Goal: Navigation & Orientation: Find specific page/section

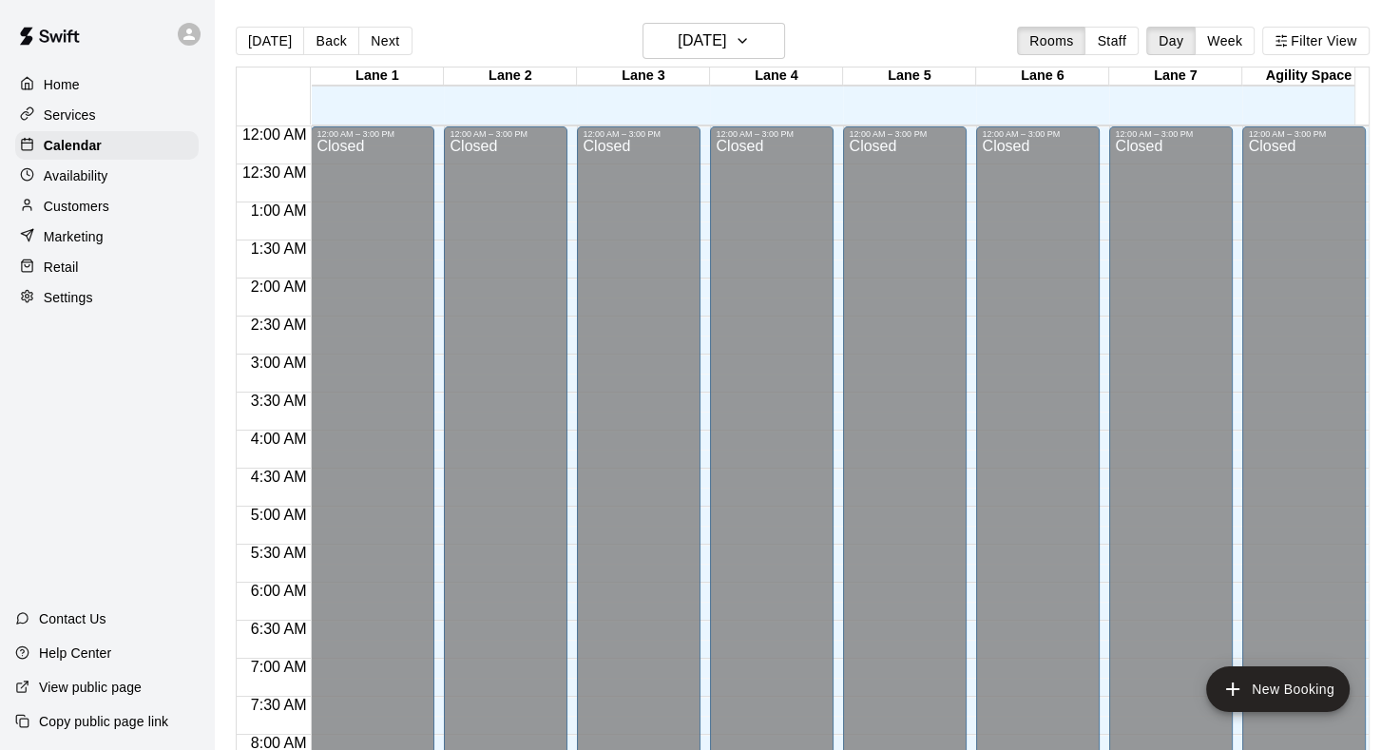
scroll to position [1106, 0]
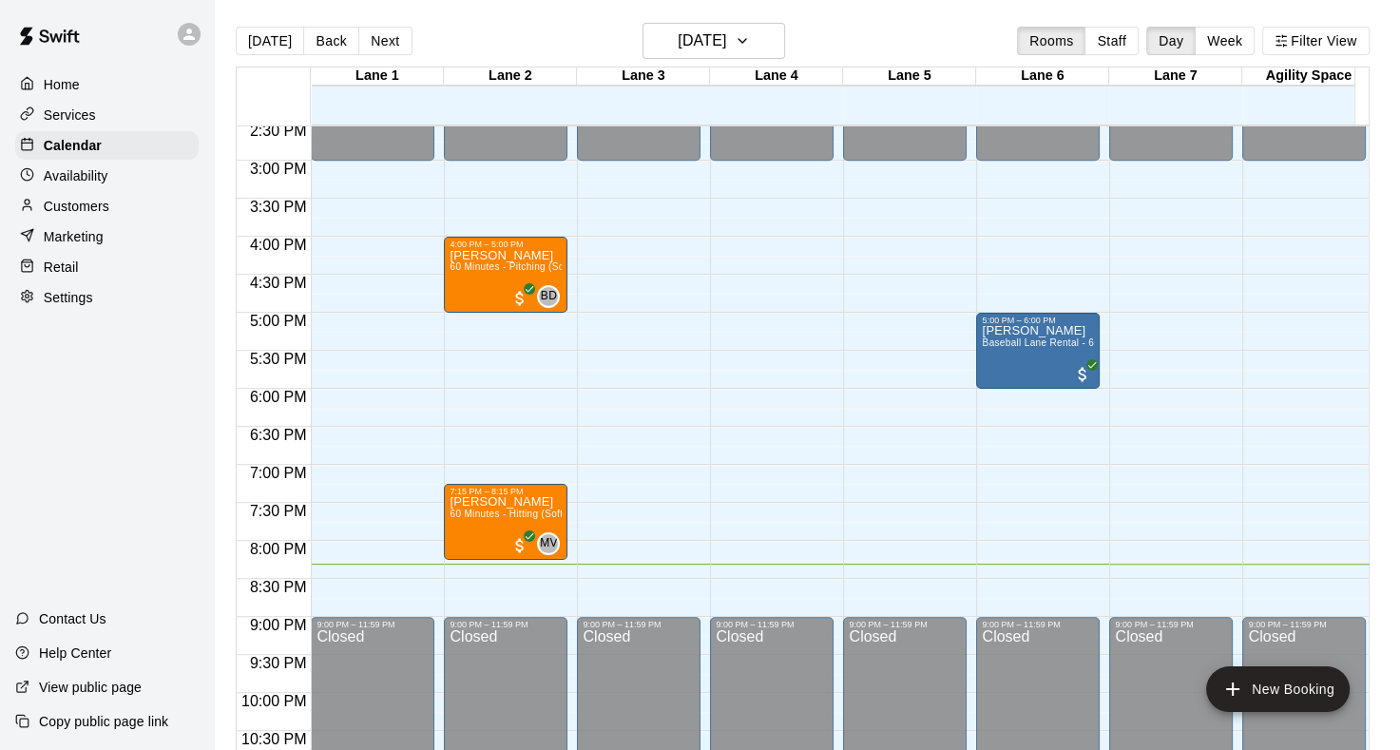
click at [90, 216] on p "Customers" at bounding box center [77, 206] width 66 height 19
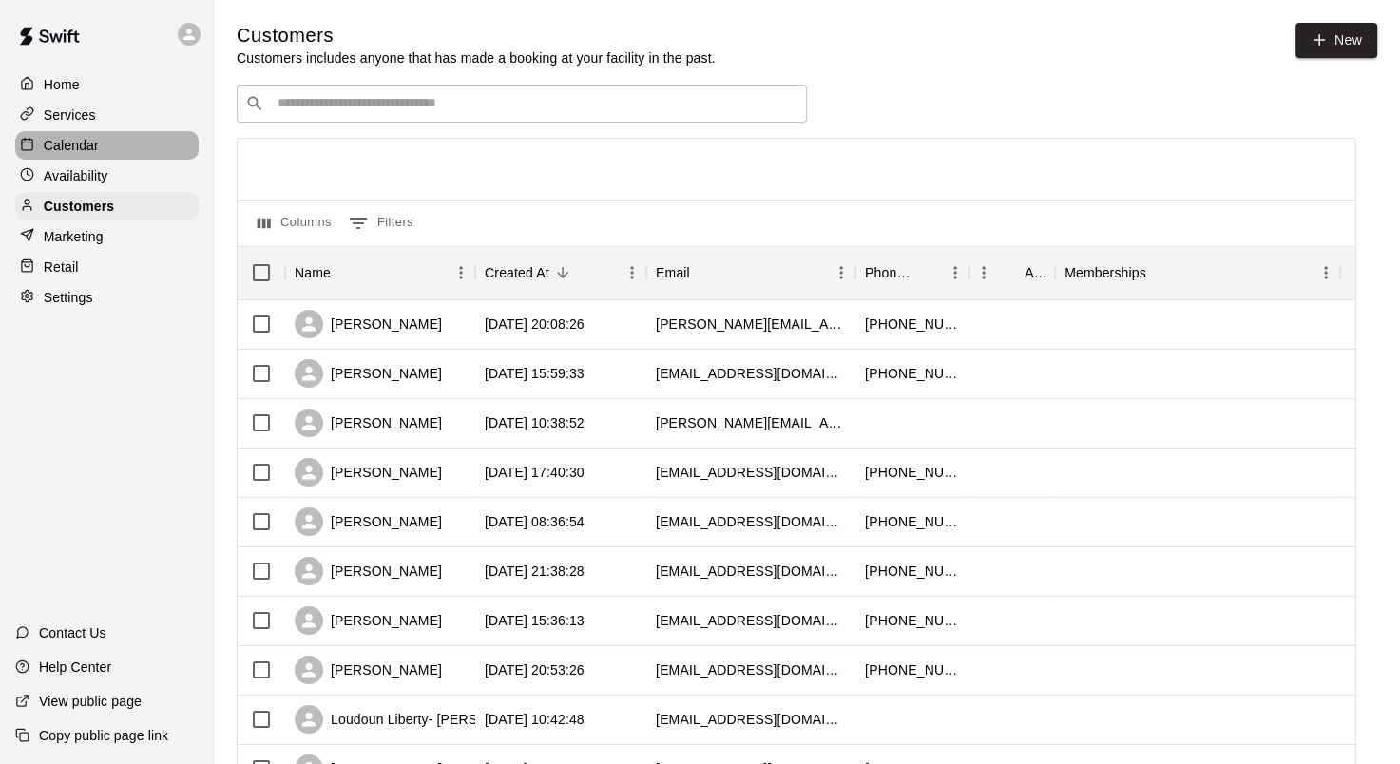
click at [77, 153] on p "Calendar" at bounding box center [71, 145] width 55 height 19
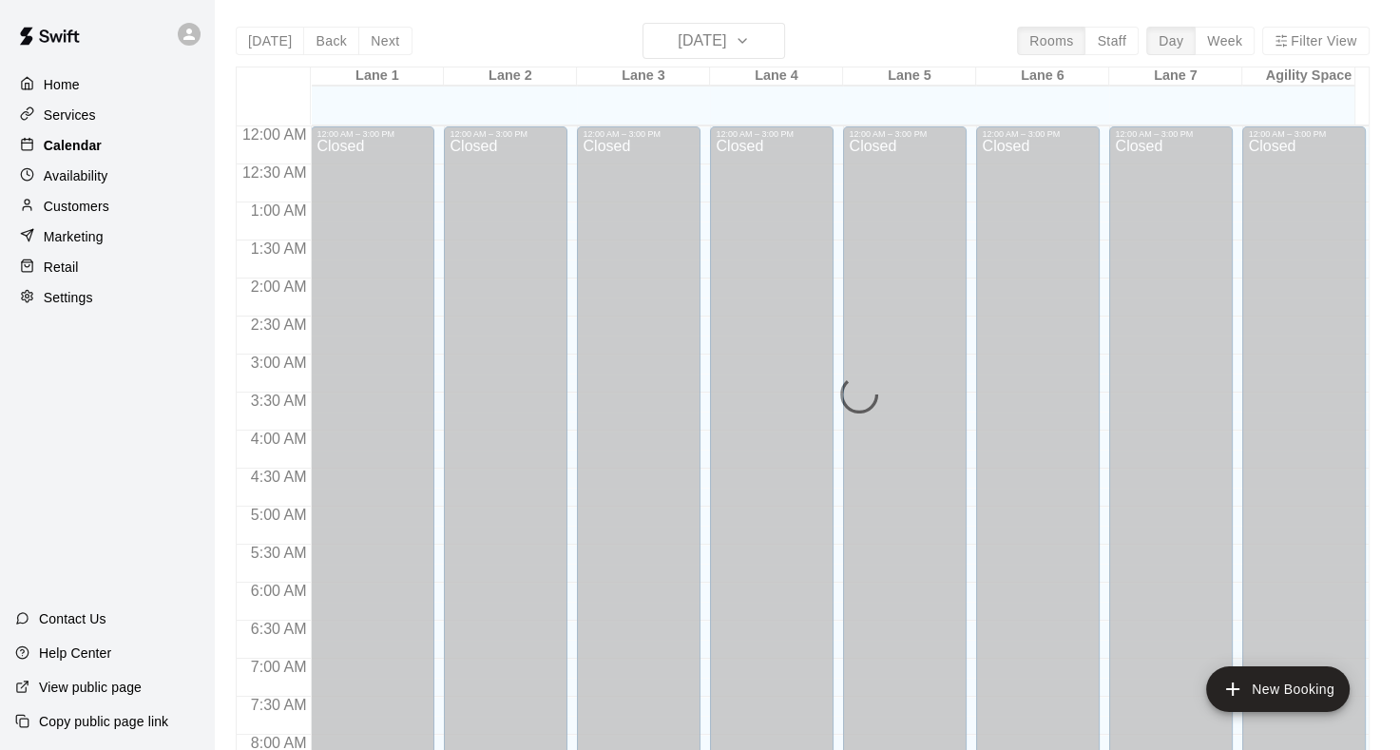
scroll to position [1106, 0]
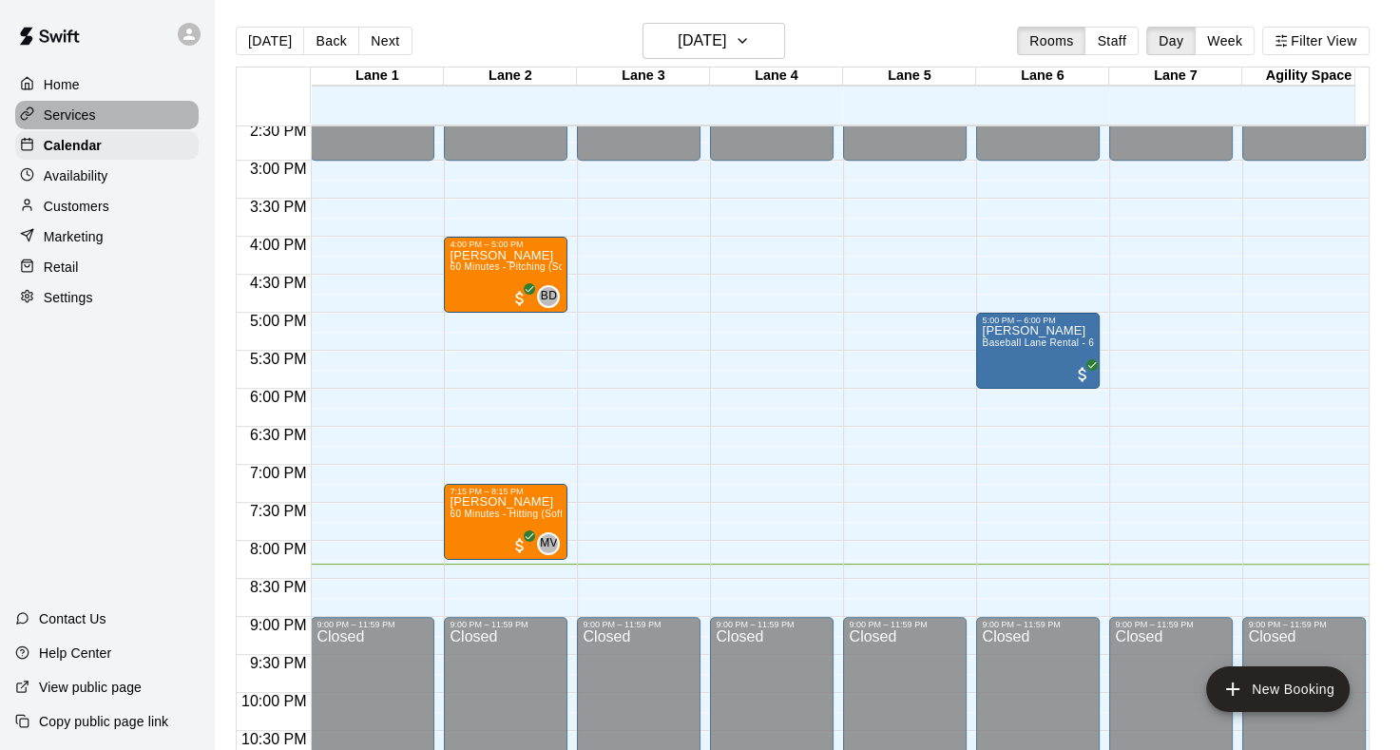
click at [77, 124] on p "Services" at bounding box center [70, 115] width 52 height 19
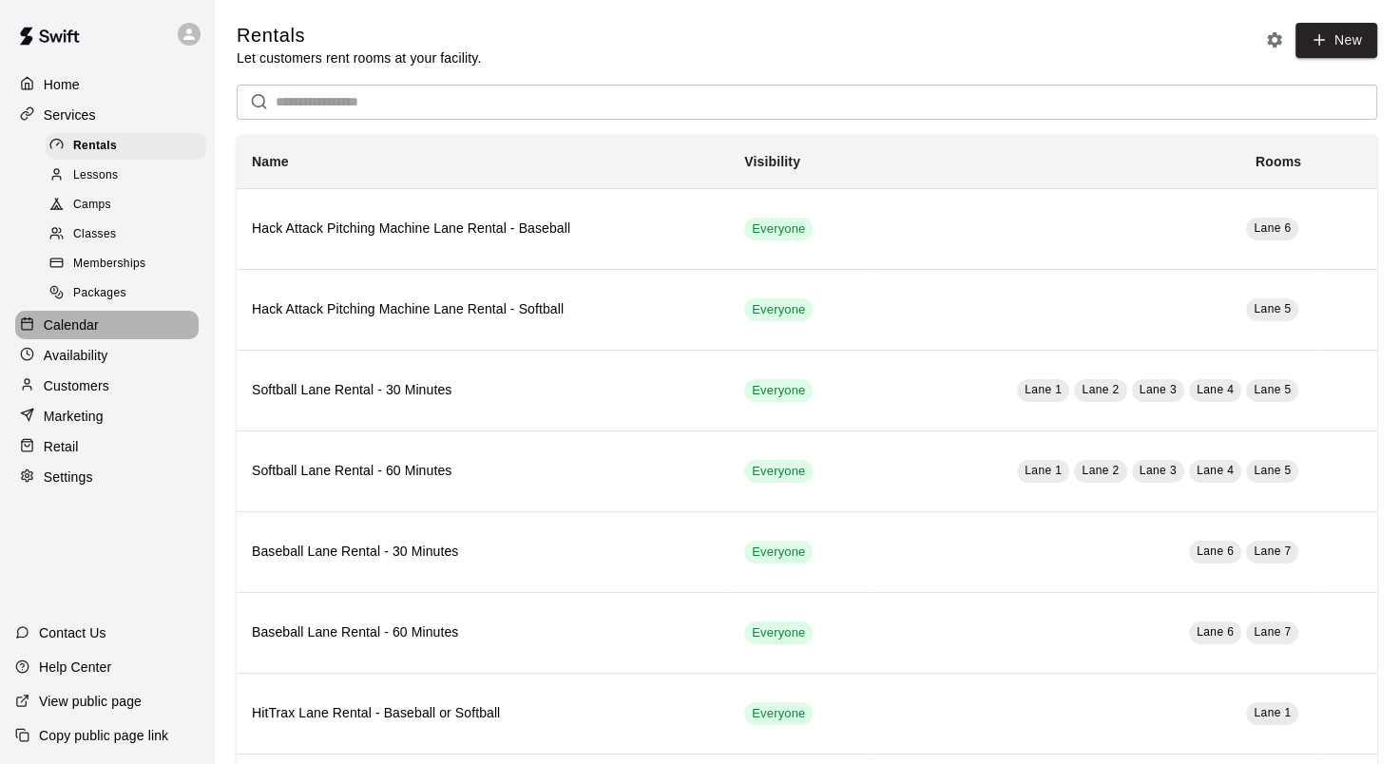
click at [91, 335] on p "Calendar" at bounding box center [71, 325] width 55 height 19
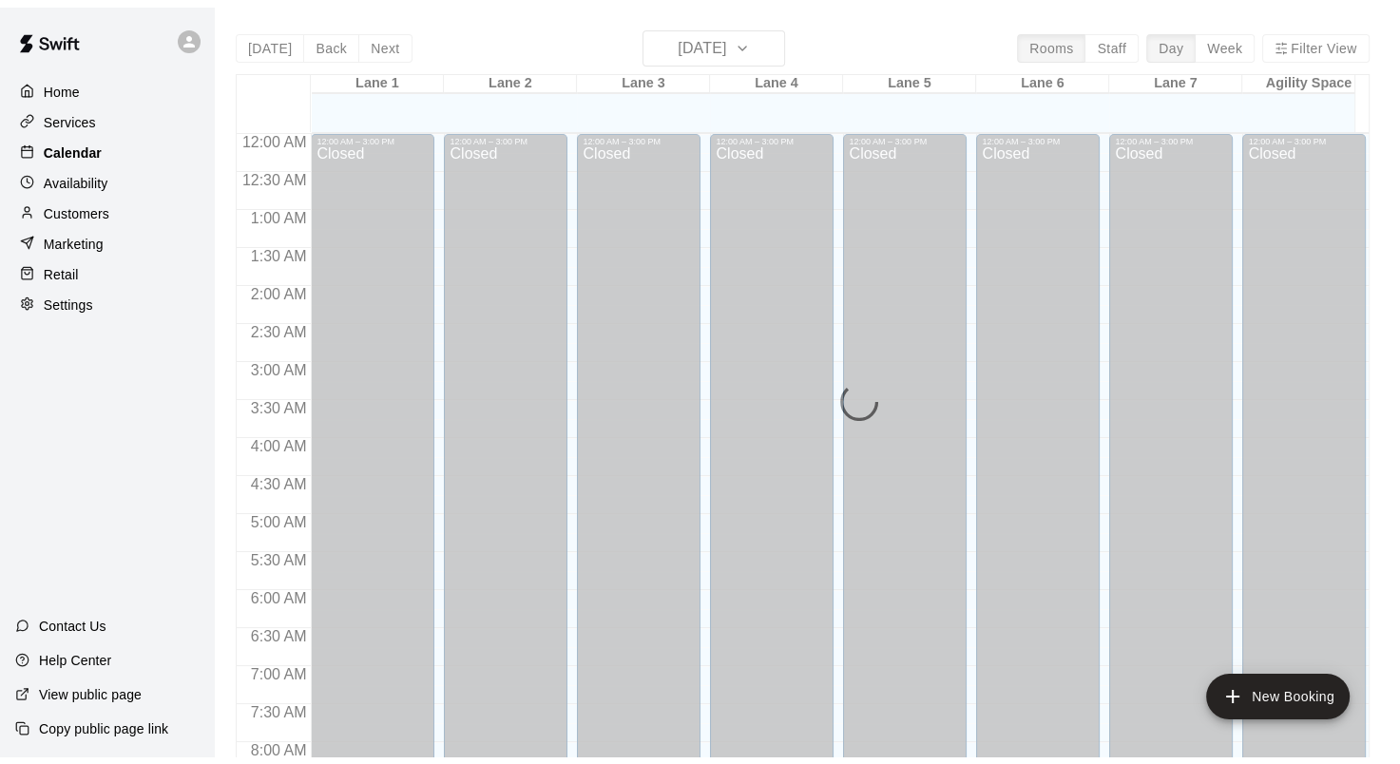
scroll to position [1106, 0]
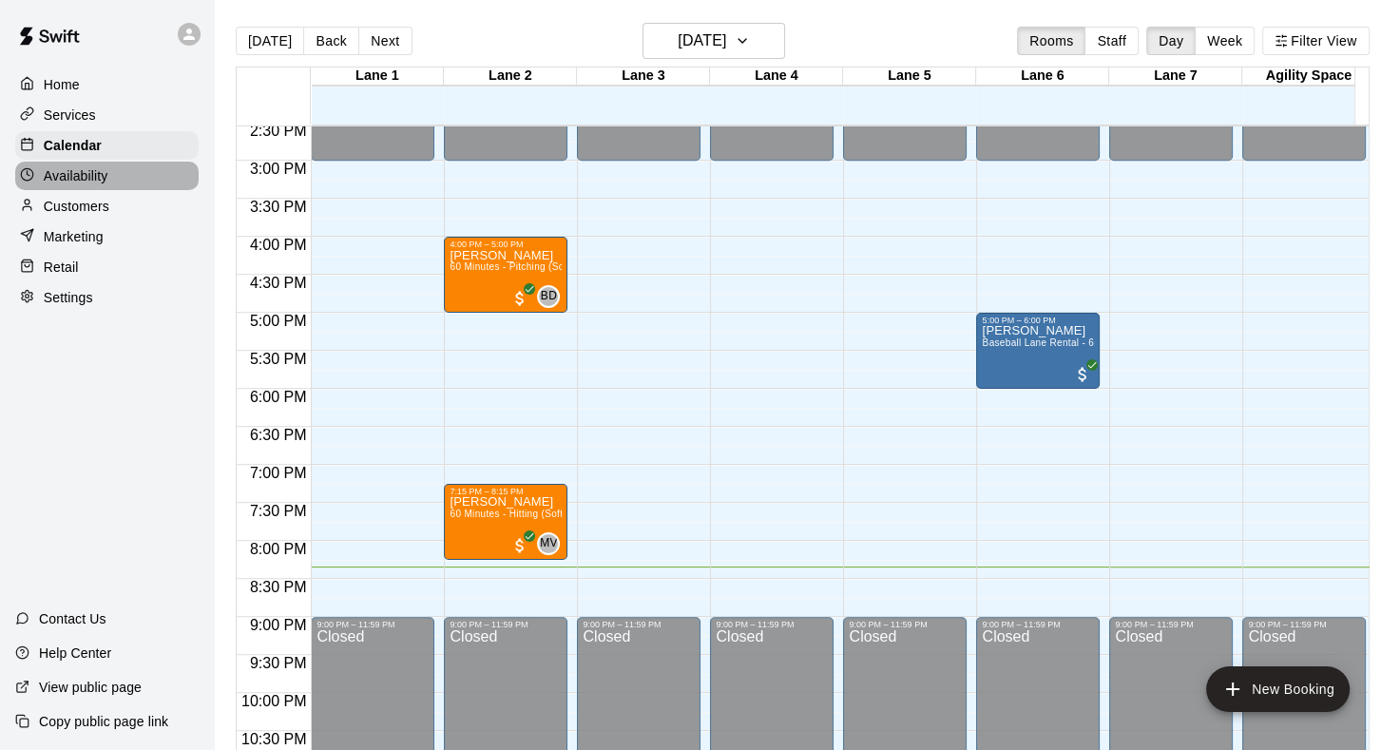
click at [80, 185] on p "Availability" at bounding box center [76, 175] width 65 height 19
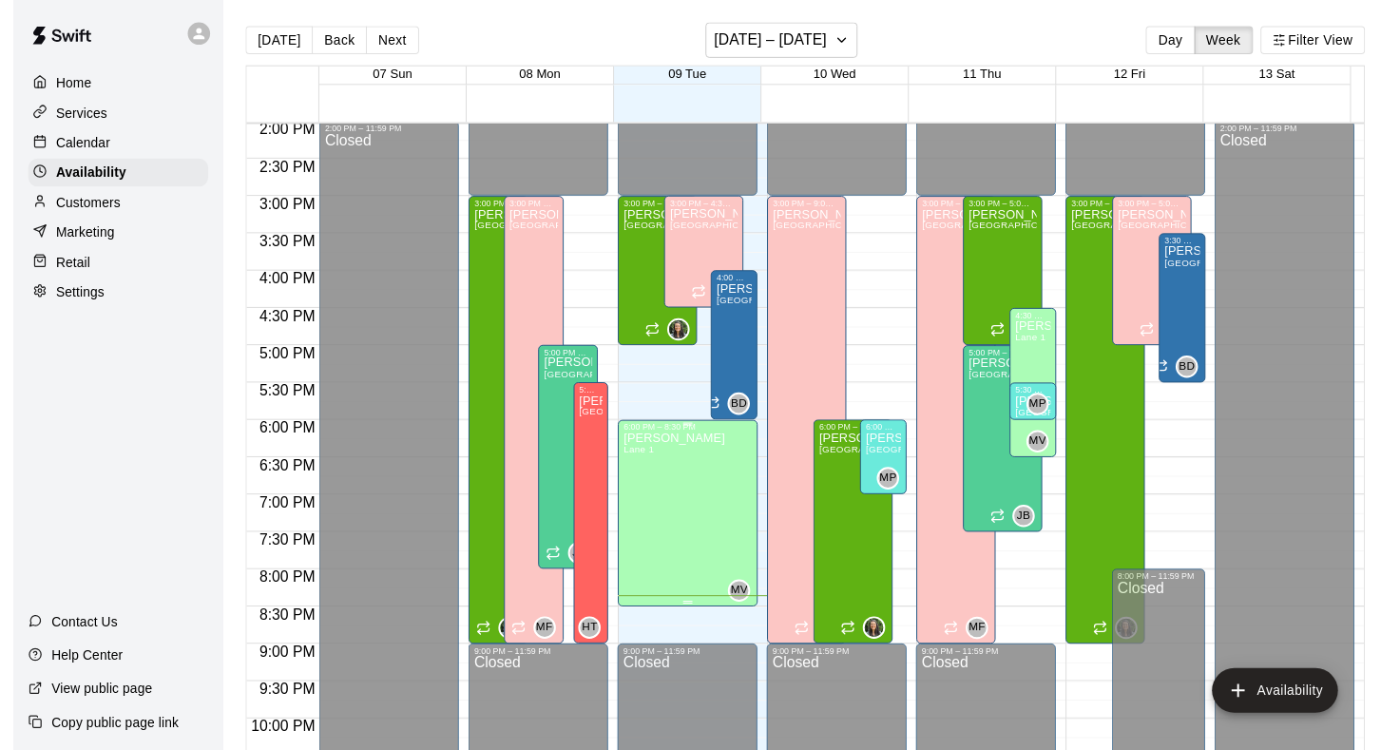
scroll to position [1068, 0]
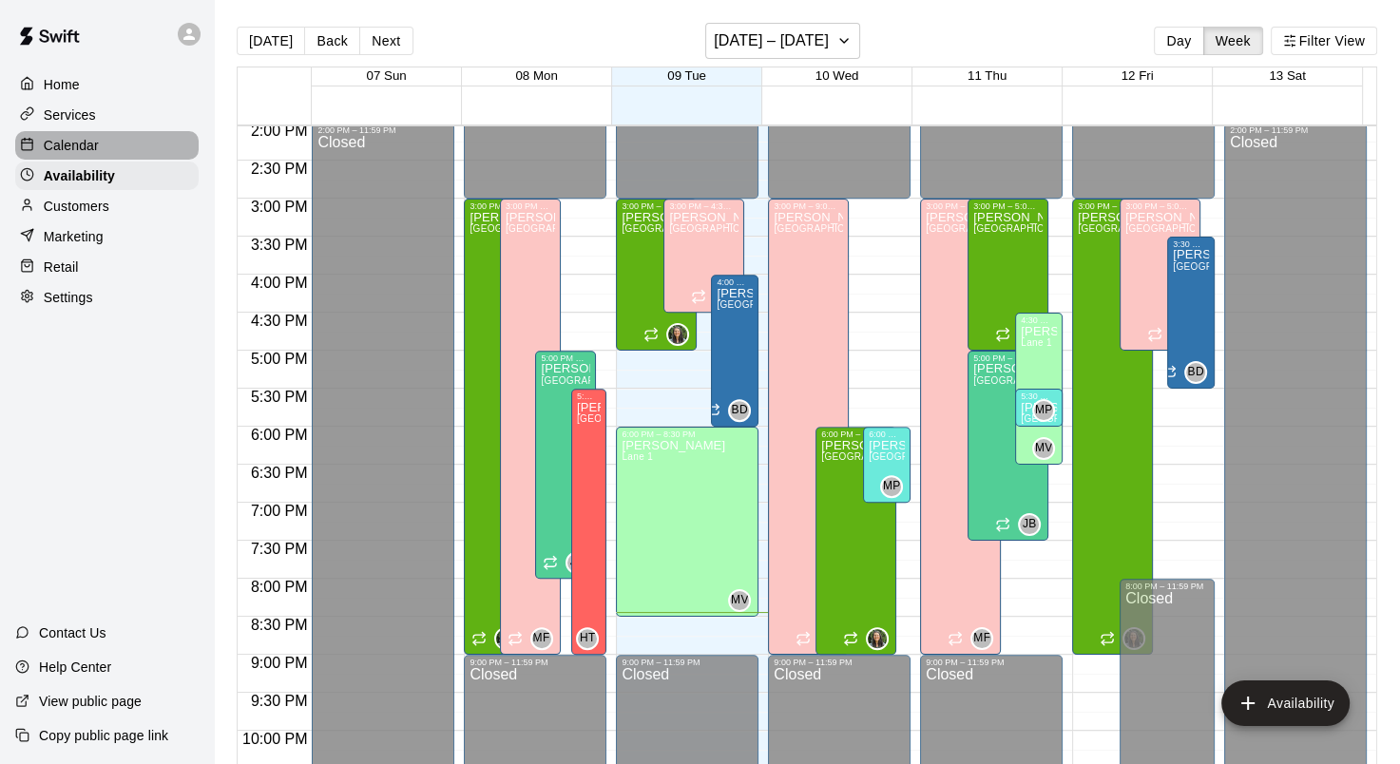
click at [88, 152] on p "Calendar" at bounding box center [71, 145] width 55 height 19
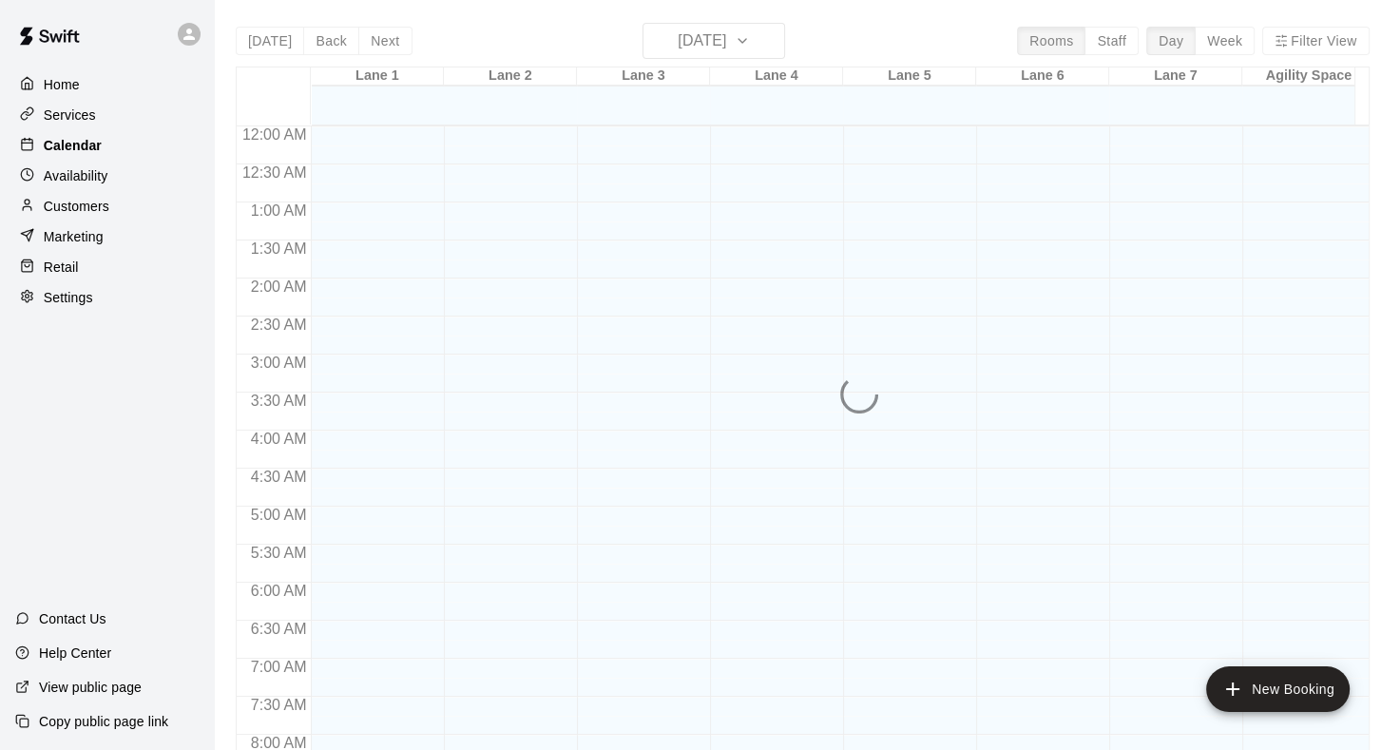
scroll to position [1106, 0]
